Goal: Check status

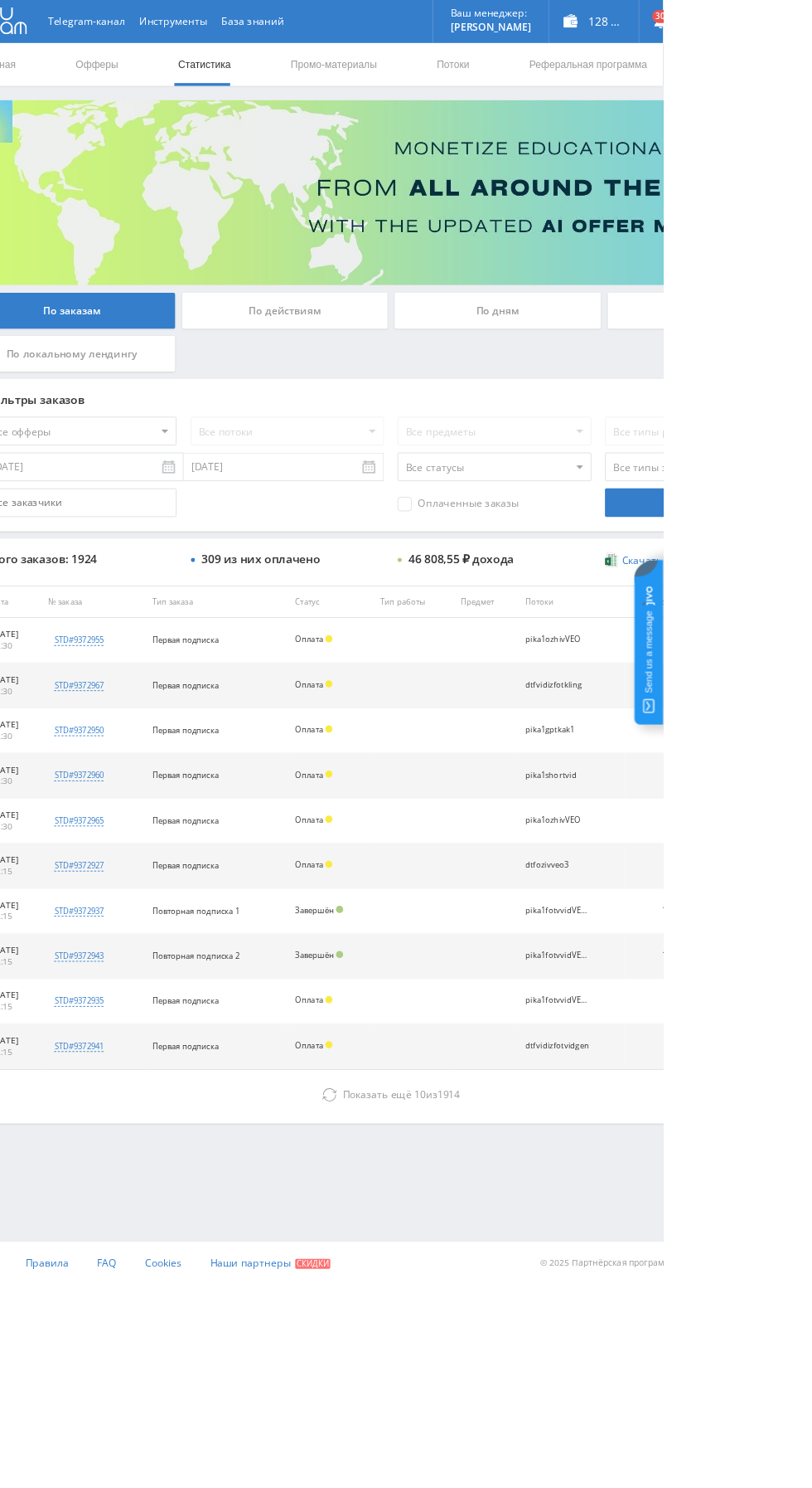
click at [621, 359] on div "По дням" at bounding box center [621, 360] width 239 height 41
click at [0, 0] on input "По дням" at bounding box center [0, 0] width 0 height 0
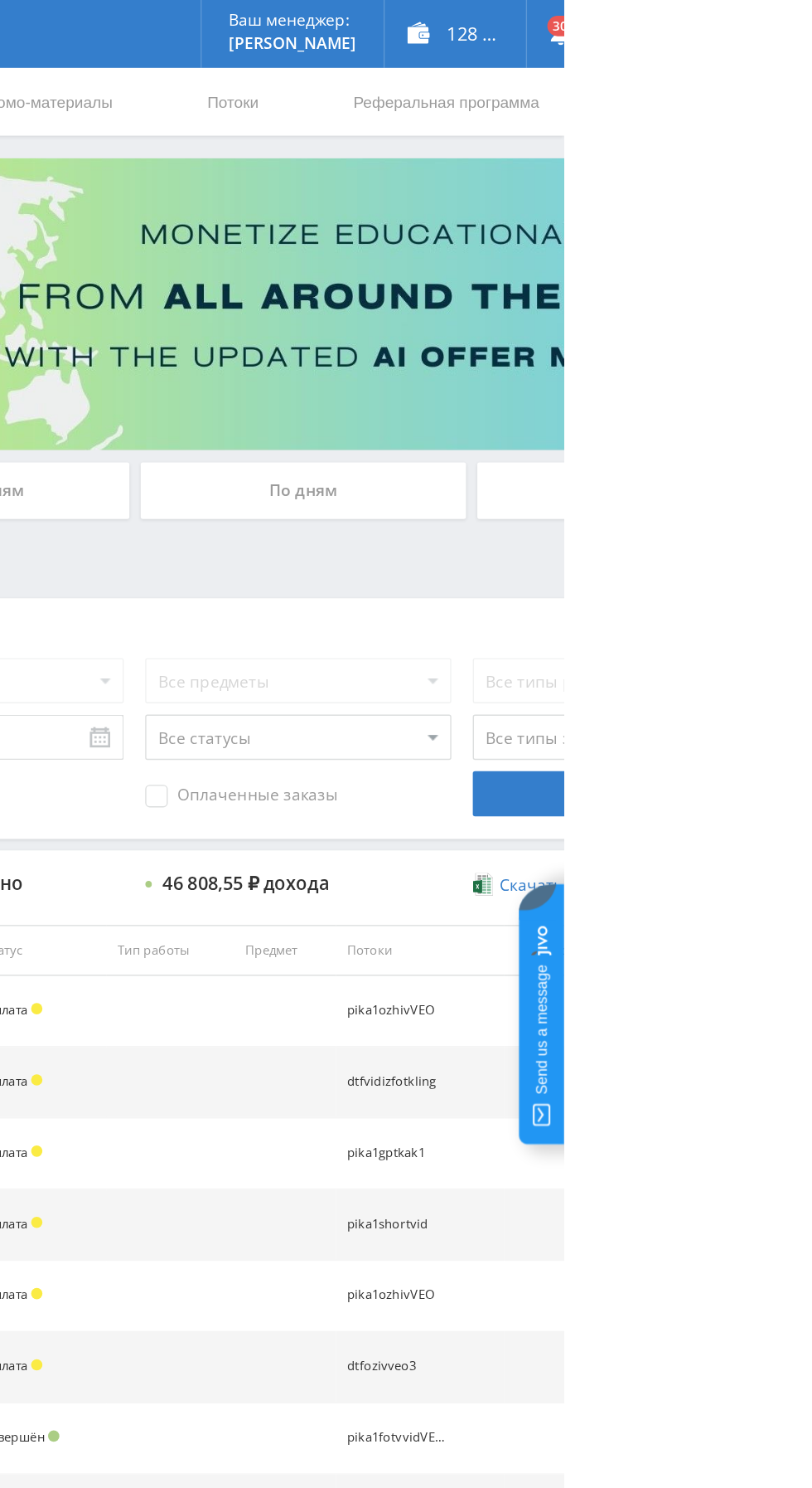
click at [651, 375] on div "По дням" at bounding box center [621, 360] width 239 height 41
click at [0, 0] on input "По дням" at bounding box center [0, 0] width 0 height 0
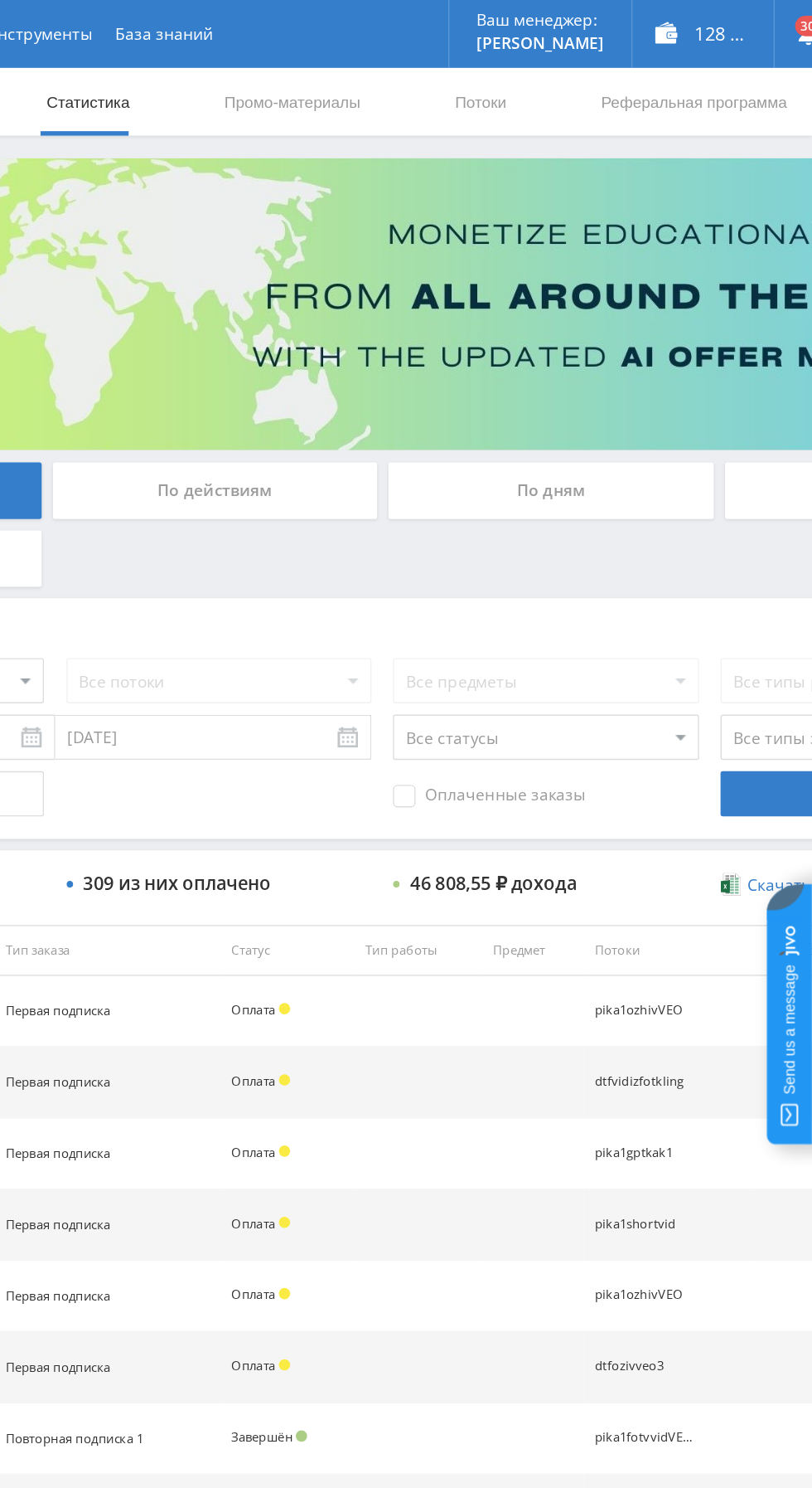
click at [667, 352] on div "По дням" at bounding box center [621, 360] width 239 height 41
click at [0, 0] on input "По дням" at bounding box center [0, 0] width 0 height 0
